Goal: Navigation & Orientation: Find specific page/section

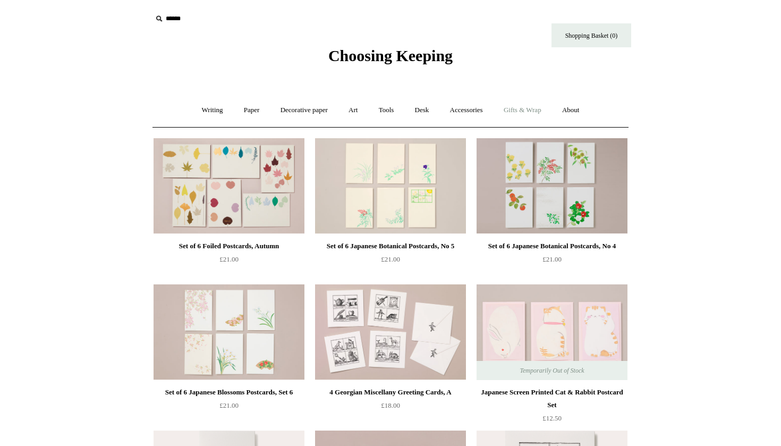
click at [530, 101] on link "Gifts & Wrap +" at bounding box center [522, 110] width 57 height 28
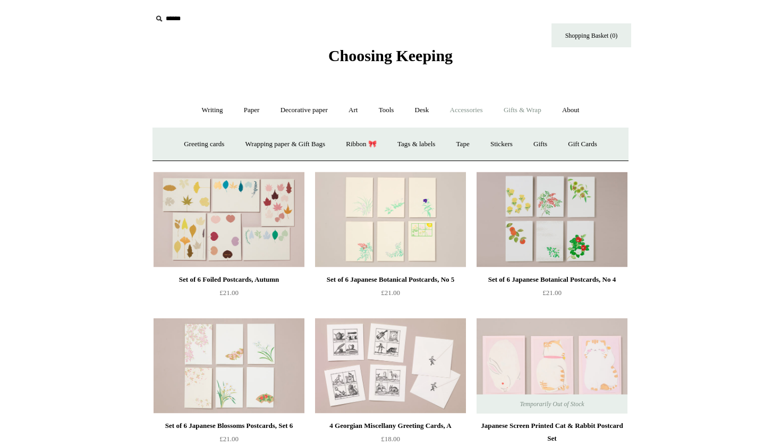
click at [471, 114] on link "Accessories +" at bounding box center [466, 110] width 52 height 28
click at [416, 108] on link "Desk +" at bounding box center [421, 110] width 33 height 28
click at [386, 109] on link "Tools +" at bounding box center [386, 110] width 35 height 28
click at [354, 118] on link "Art +" at bounding box center [353, 110] width 28 height 28
click at [316, 113] on link "Decorative paper +" at bounding box center [304, 110] width 66 height 28
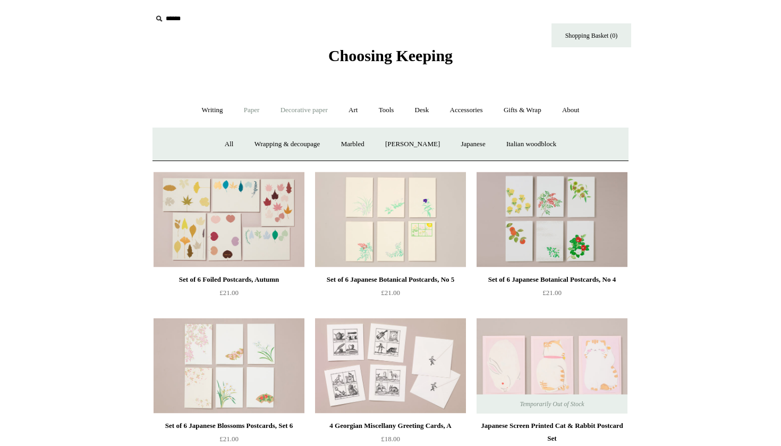
click at [237, 114] on link "Paper +" at bounding box center [251, 110] width 35 height 28
click at [201, 112] on link "Writing +" at bounding box center [212, 110] width 40 height 28
click at [522, 112] on link "Gifts & Wrap +" at bounding box center [522, 110] width 57 height 28
click at [473, 106] on link "Accessories +" at bounding box center [466, 110] width 52 height 28
click at [431, 108] on link "Desk +" at bounding box center [421, 110] width 33 height 28
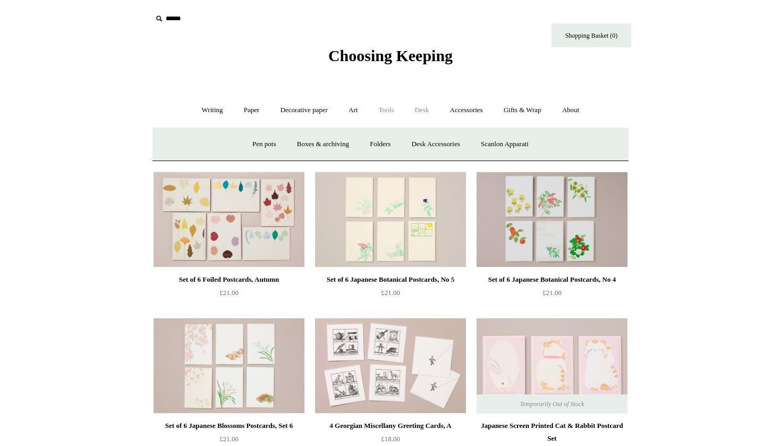
click at [379, 113] on link "Tools +" at bounding box center [386, 110] width 35 height 28
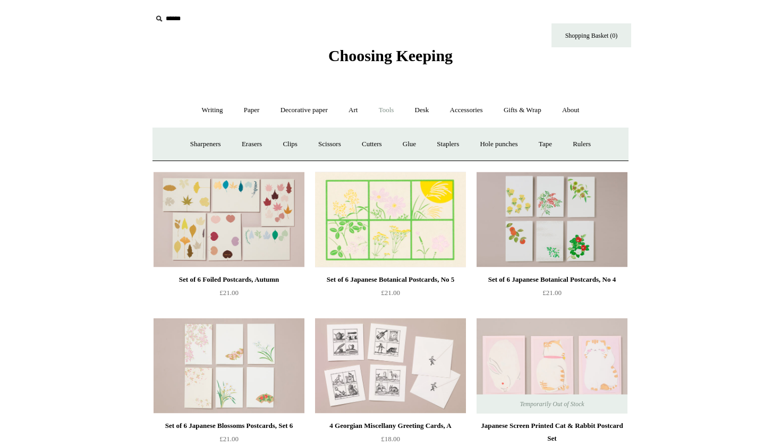
click at [456, 232] on img at bounding box center [390, 220] width 151 height 96
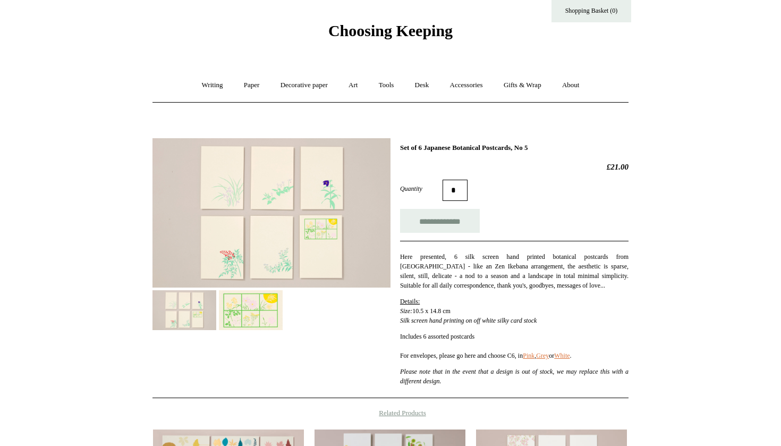
scroll to position [41, 0]
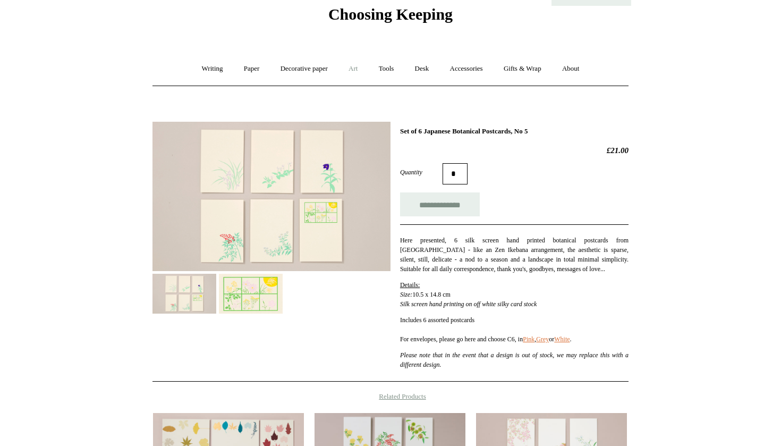
click at [367, 74] on link "Art +" at bounding box center [353, 69] width 28 height 28
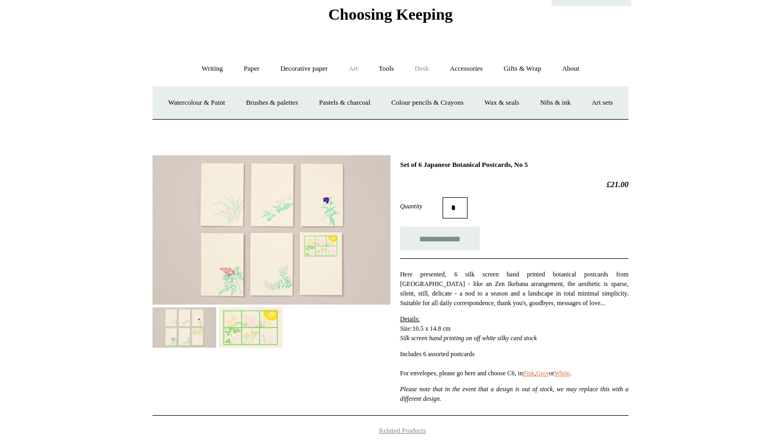
click at [424, 73] on link "Desk +" at bounding box center [421, 69] width 33 height 28
click at [449, 72] on link "Accessories +" at bounding box center [466, 69] width 52 height 28
click at [472, 67] on link "Accessories -" at bounding box center [466, 69] width 52 height 28
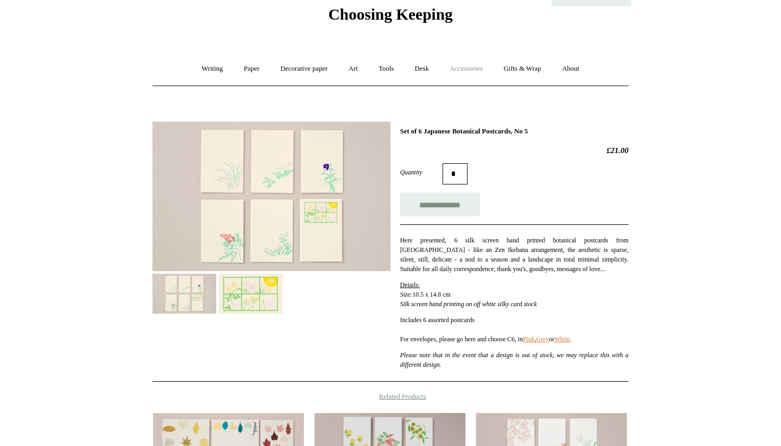
click at [478, 67] on link "Accessories +" at bounding box center [466, 69] width 52 height 28
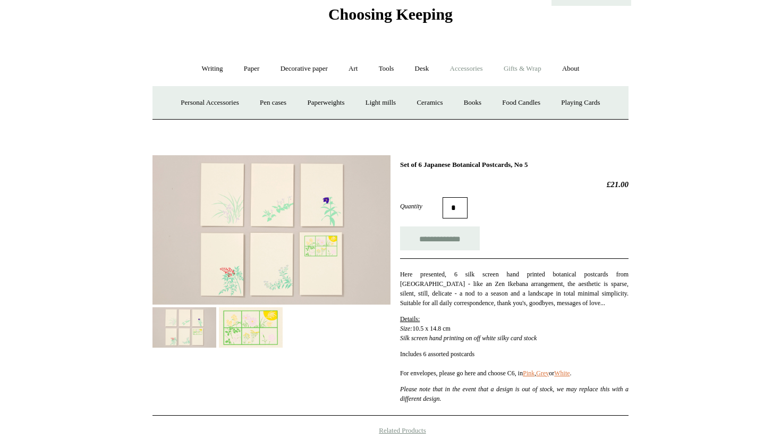
click at [531, 62] on link "Gifts & Wrap +" at bounding box center [522, 69] width 57 height 28
click at [211, 101] on link "Greeting cards +" at bounding box center [203, 103] width 59 height 28
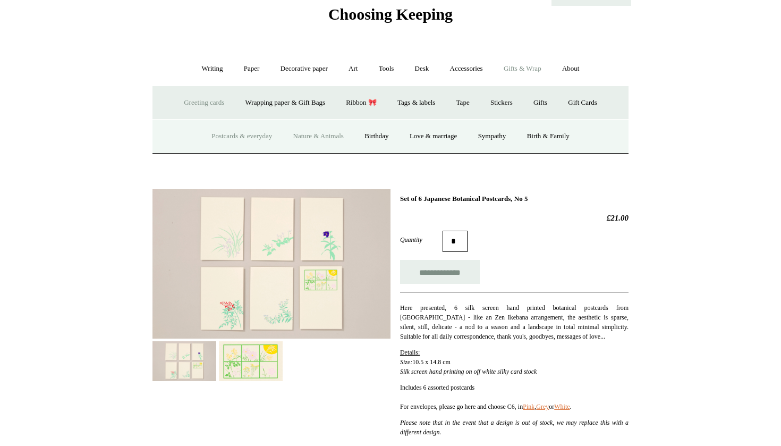
click at [343, 135] on link "Nature & Animals" at bounding box center [319, 136] width 70 height 28
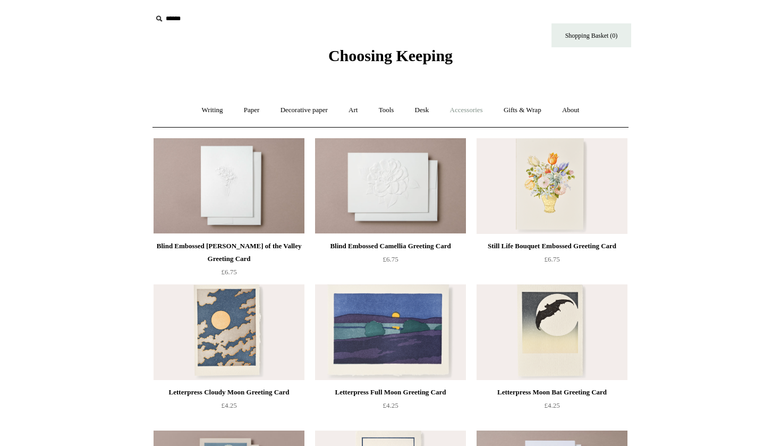
click at [463, 110] on link "Accessories +" at bounding box center [466, 110] width 52 height 28
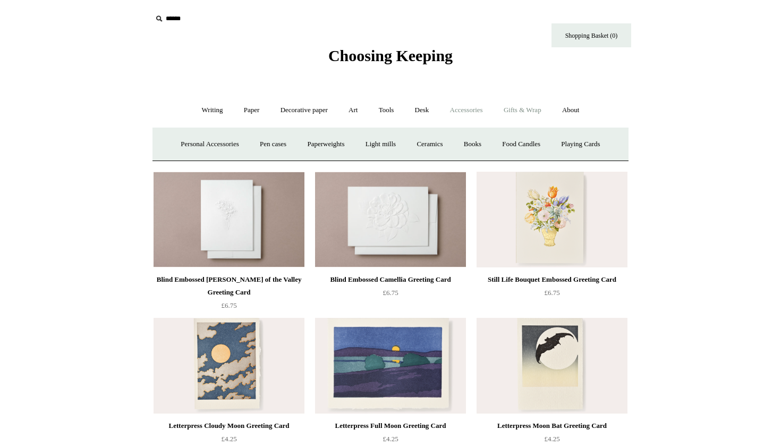
click at [538, 115] on link "Gifts & Wrap +" at bounding box center [522, 110] width 57 height 28
click at [531, 105] on link "Gifts & Wrap -" at bounding box center [522, 110] width 57 height 28
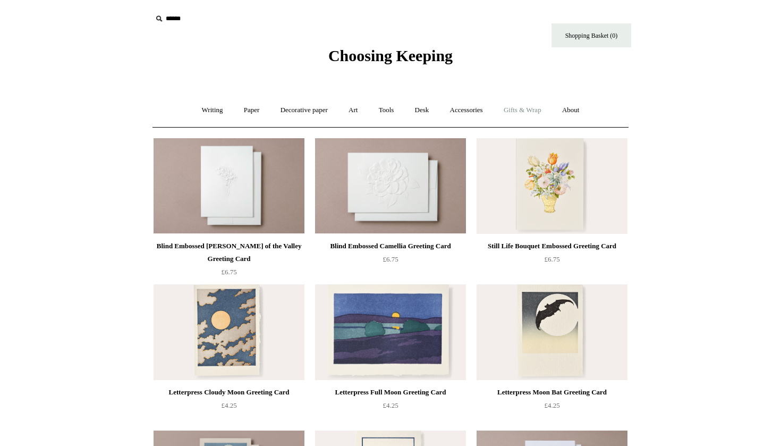
click at [530, 109] on link "Gifts & Wrap +" at bounding box center [522, 110] width 57 height 28
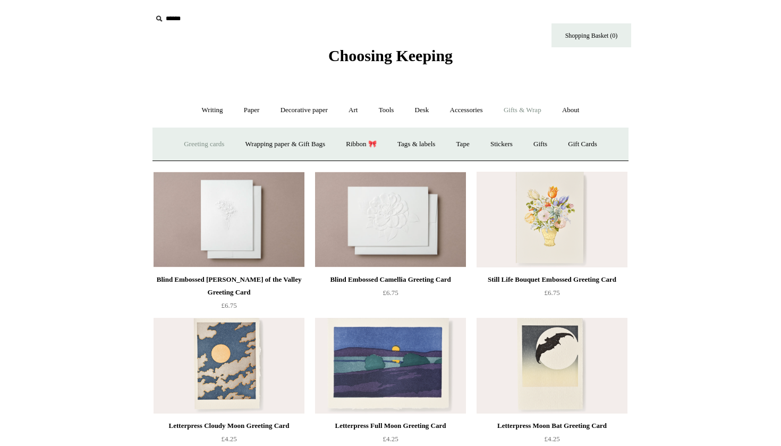
click at [187, 139] on link "Greeting cards +" at bounding box center [203, 144] width 59 height 28
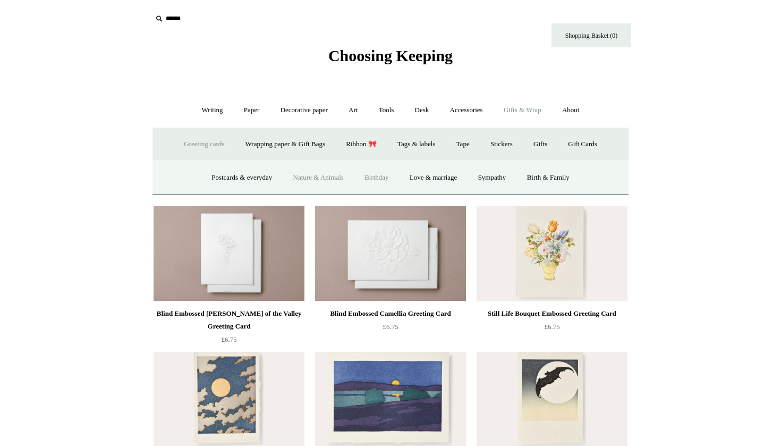
click at [378, 174] on link "Birthday" at bounding box center [377, 178] width 44 height 28
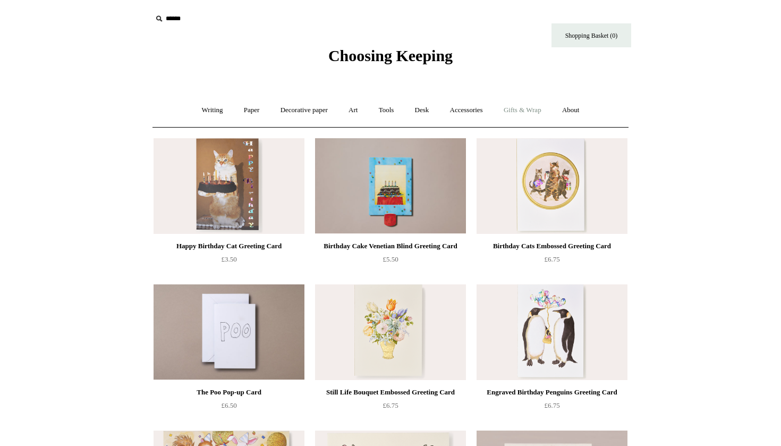
click at [512, 112] on link "Gifts & Wrap +" at bounding box center [522, 110] width 57 height 28
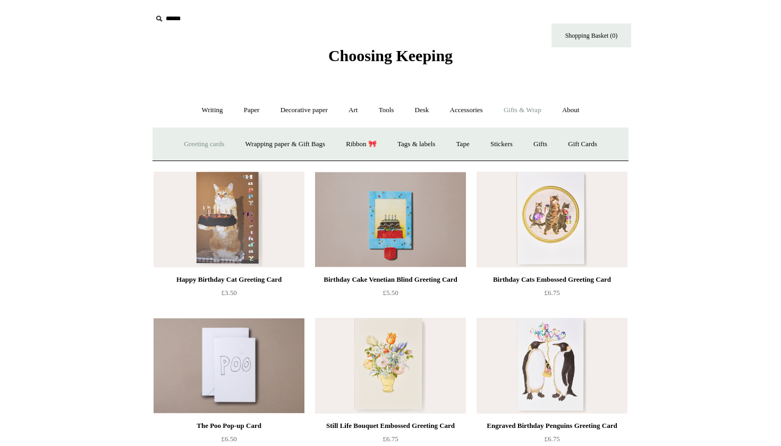
click at [195, 150] on link "Greeting cards +" at bounding box center [203, 144] width 59 height 28
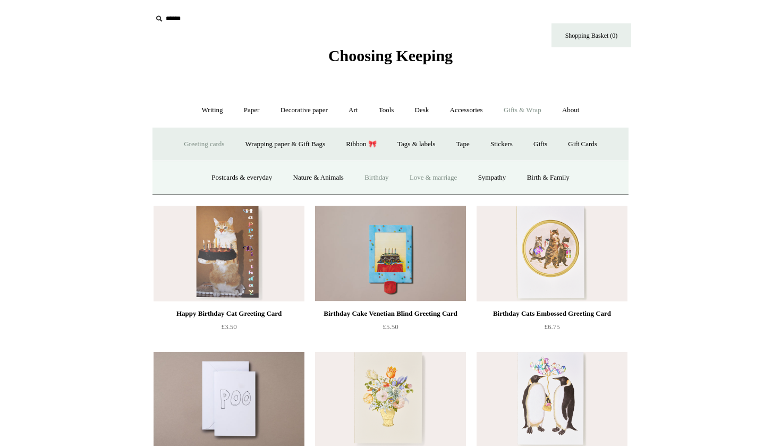
click at [447, 181] on link "Love & marriage" at bounding box center [433, 178] width 67 height 28
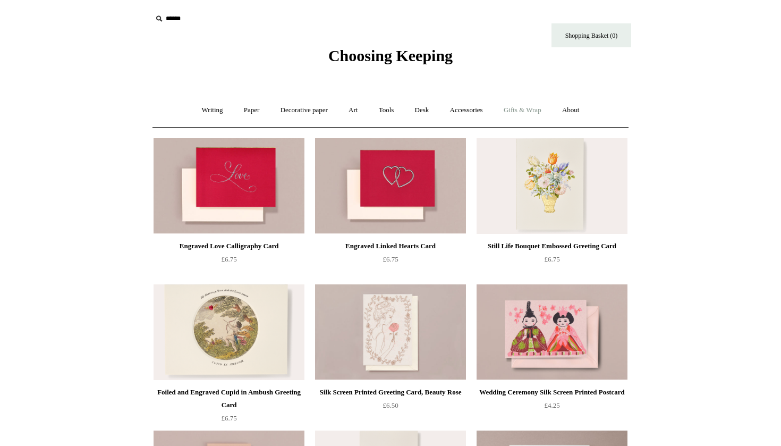
click at [517, 116] on link "Gifts & Wrap +" at bounding box center [522, 110] width 57 height 28
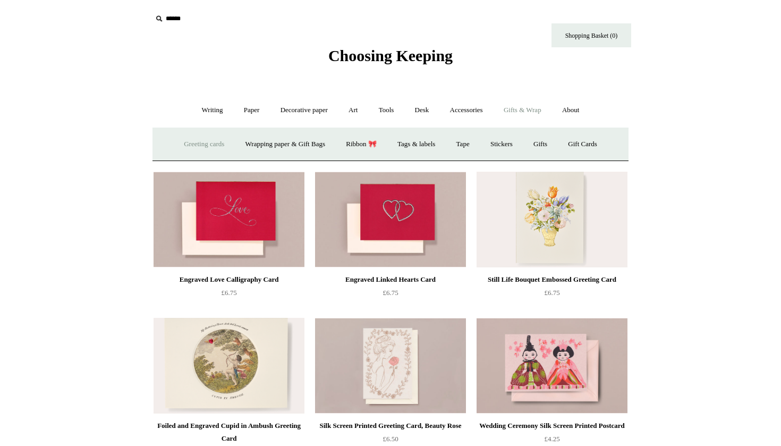
click at [207, 142] on link "Greeting cards +" at bounding box center [203, 144] width 59 height 28
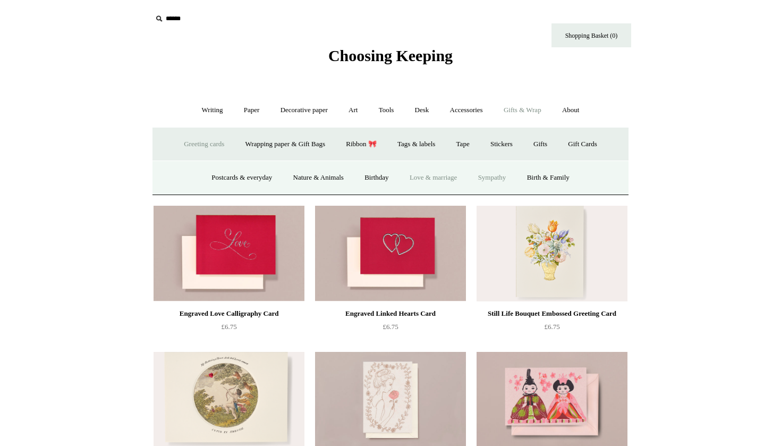
click at [496, 182] on link "Sympathy" at bounding box center [492, 178] width 47 height 28
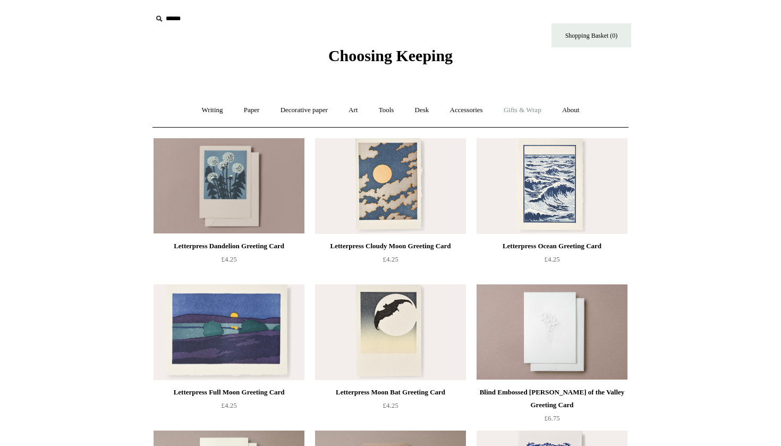
click at [535, 106] on link "Gifts & Wrap +" at bounding box center [522, 110] width 57 height 28
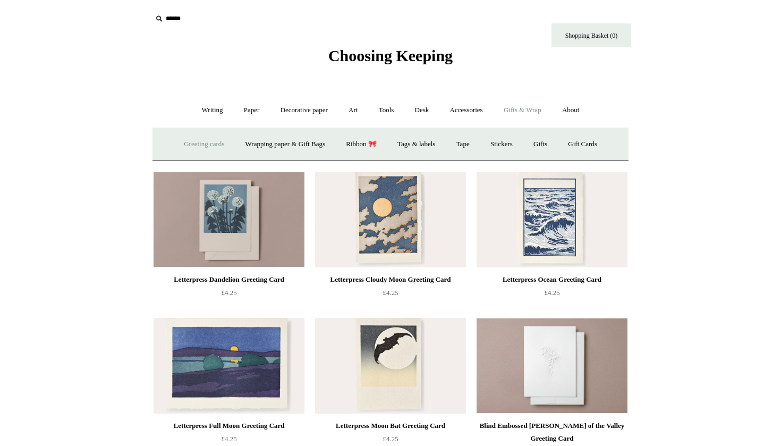
click at [189, 149] on link "Greeting cards +" at bounding box center [203, 144] width 59 height 28
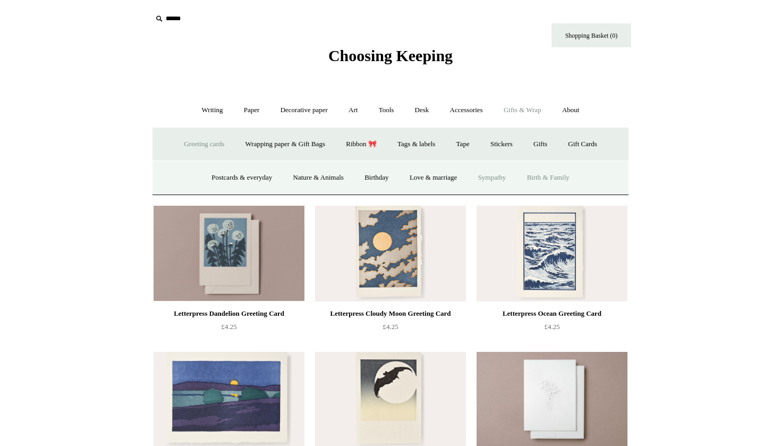
click at [558, 172] on link "Birth & Family" at bounding box center [548, 178] width 62 height 28
